Goal: Find specific page/section

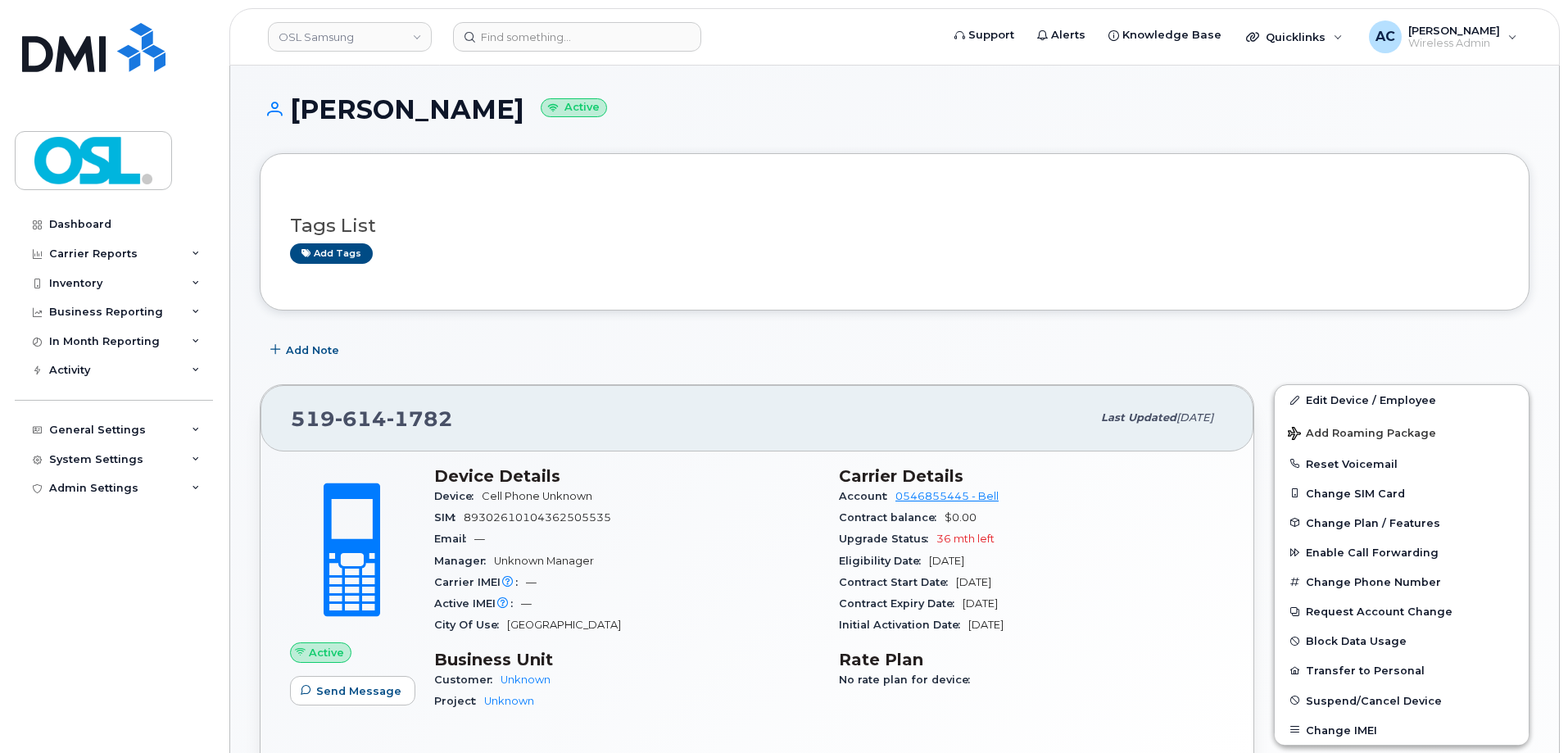
click at [498, 17] on header "OSL Samsung Support Alerts Knowledge Base Quicklinks Suspend / Cancel Device Ch…" at bounding box center [894, 36] width 1330 height 57
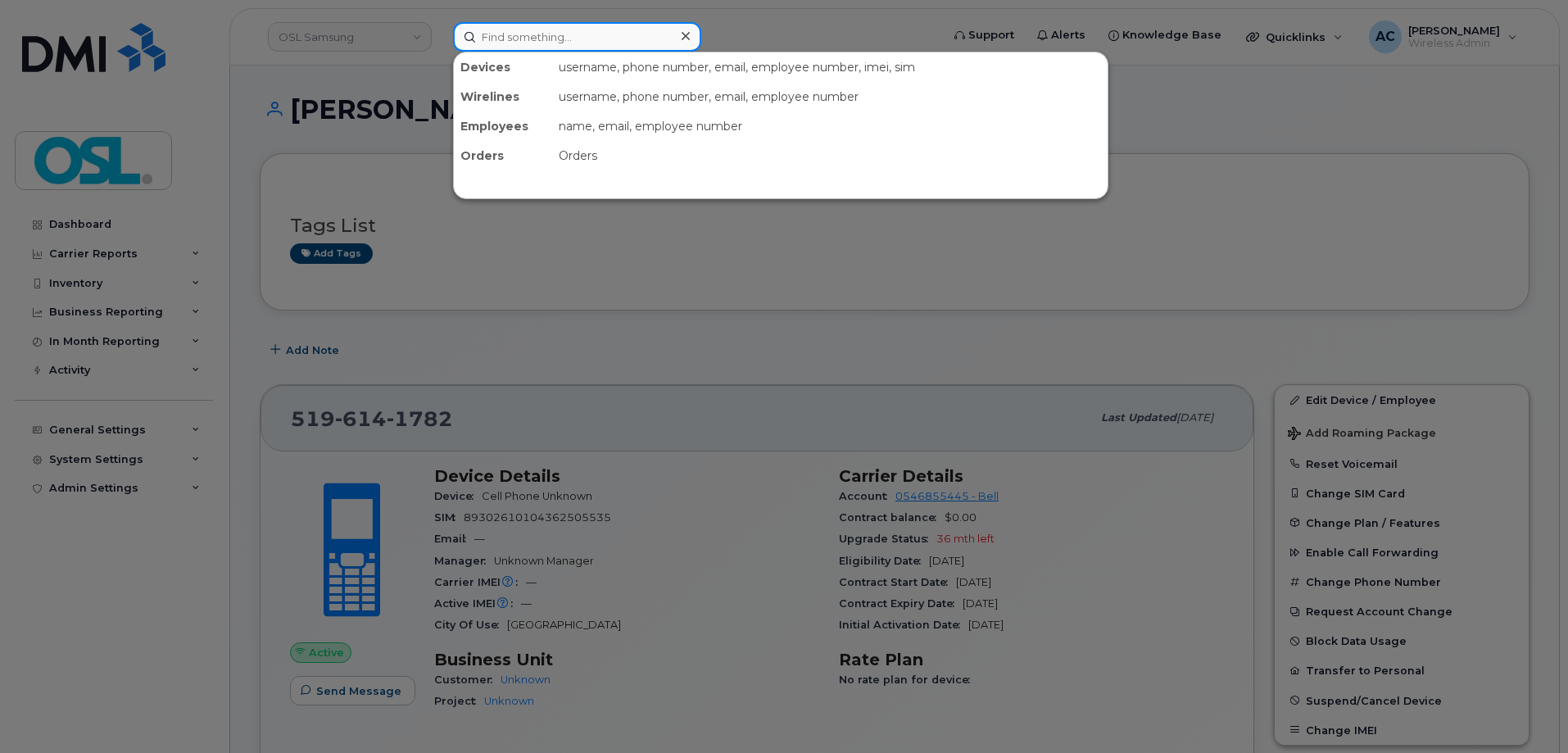
click at [494, 34] on input at bounding box center [577, 36] width 248 height 29
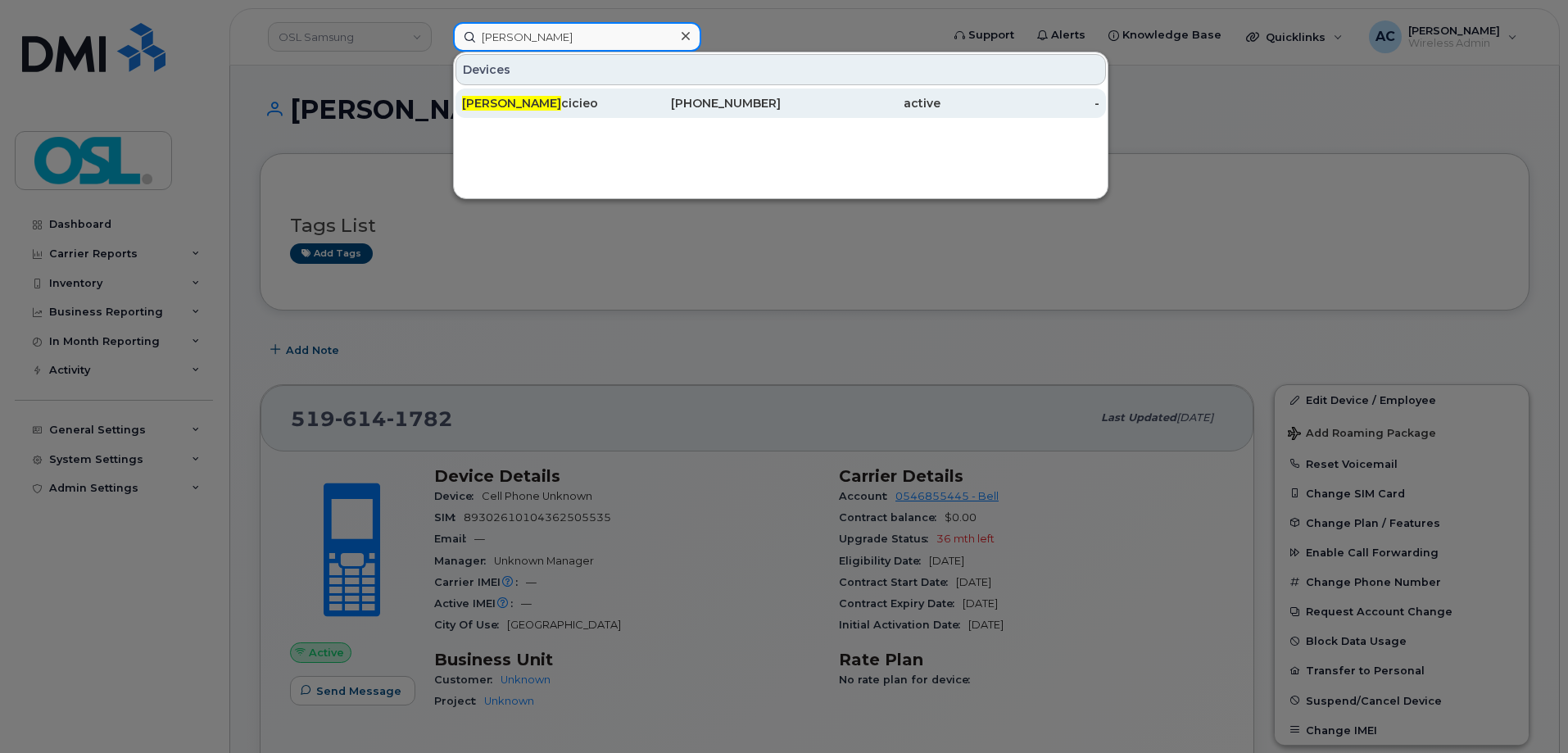
type input "[PERSON_NAME]"
click at [569, 109] on div "[PERSON_NAME]" at bounding box center [541, 103] width 159 height 16
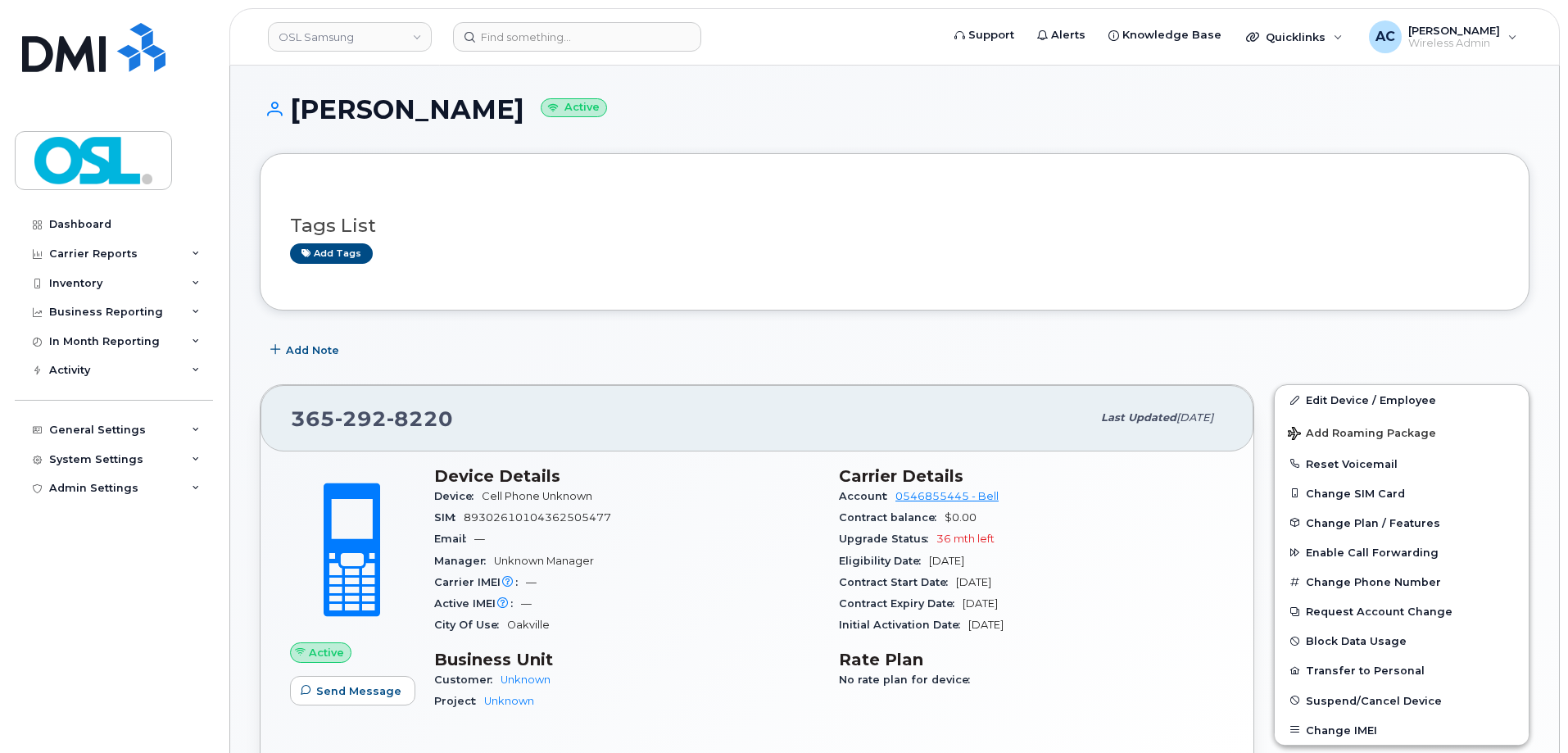
scroll to position [246, 0]
